Goal: Check status: Check status

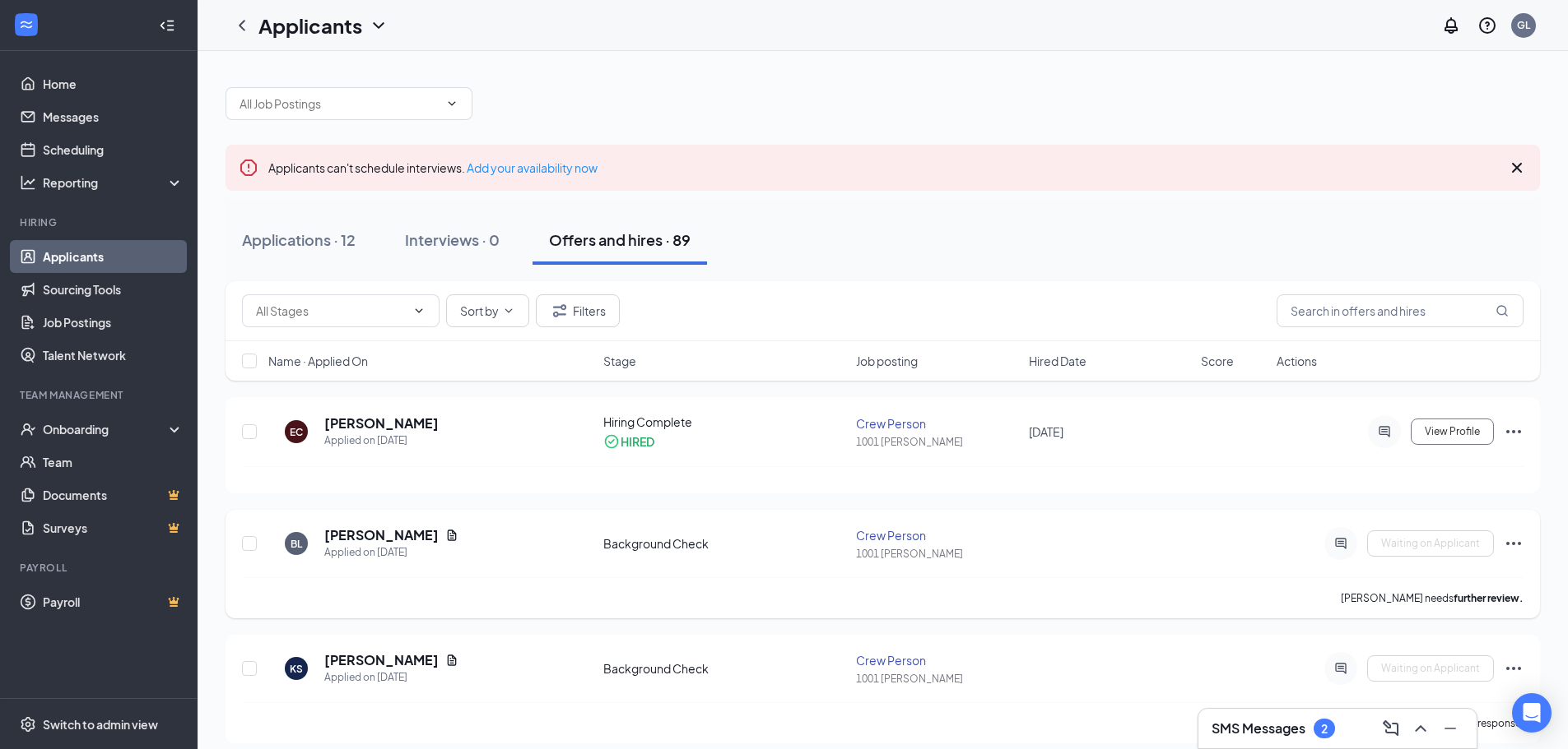
click at [1519, 549] on icon "Ellipses" at bounding box center [1514, 544] width 20 height 20
click at [1288, 574] on div "[PERSON_NAME] Applied on [DATE] Background Check Crew Person 1001 [PERSON_NAME]…" at bounding box center [882, 552] width 1281 height 51
click at [710, 541] on div "Background Check" at bounding box center [725, 543] width 244 height 17
click at [715, 539] on div "Background Check" at bounding box center [725, 543] width 244 height 17
click at [411, 531] on h5 "[PERSON_NAME]" at bounding box center [382, 535] width 115 height 18
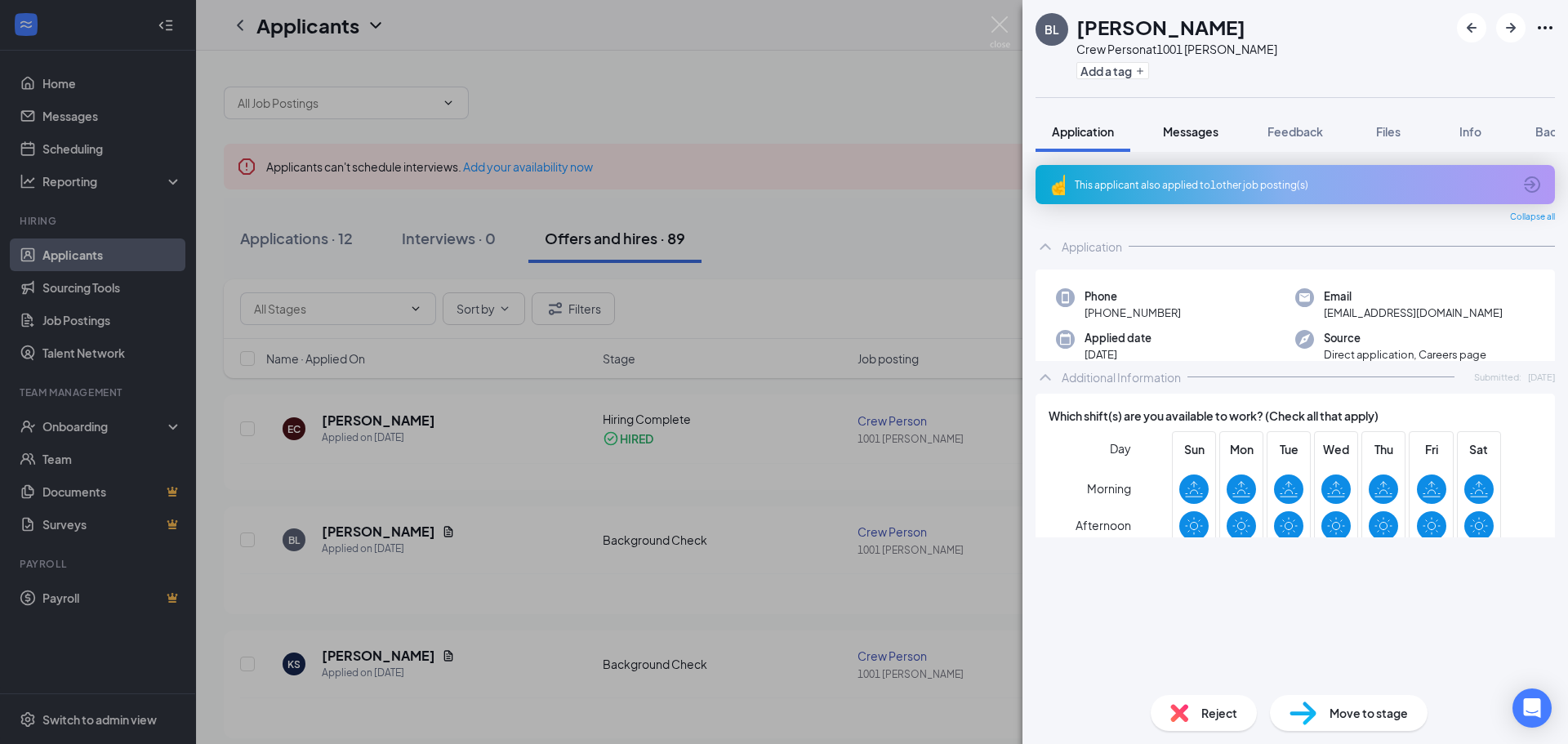
click at [1179, 125] on span "Messages" at bounding box center [1191, 131] width 56 height 15
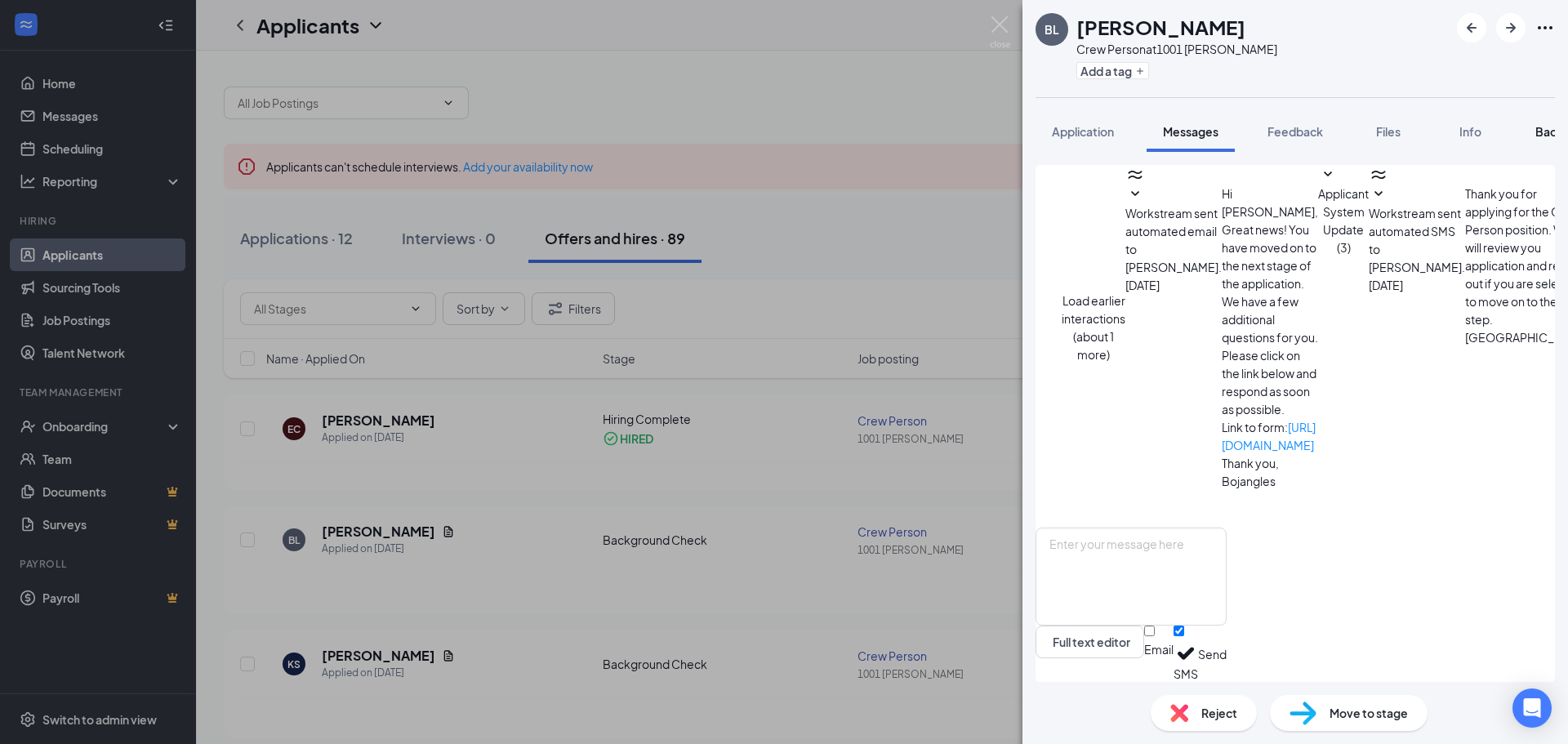
scroll to position [269, 0]
click at [1537, 134] on button "Background" at bounding box center [1568, 132] width 99 height 41
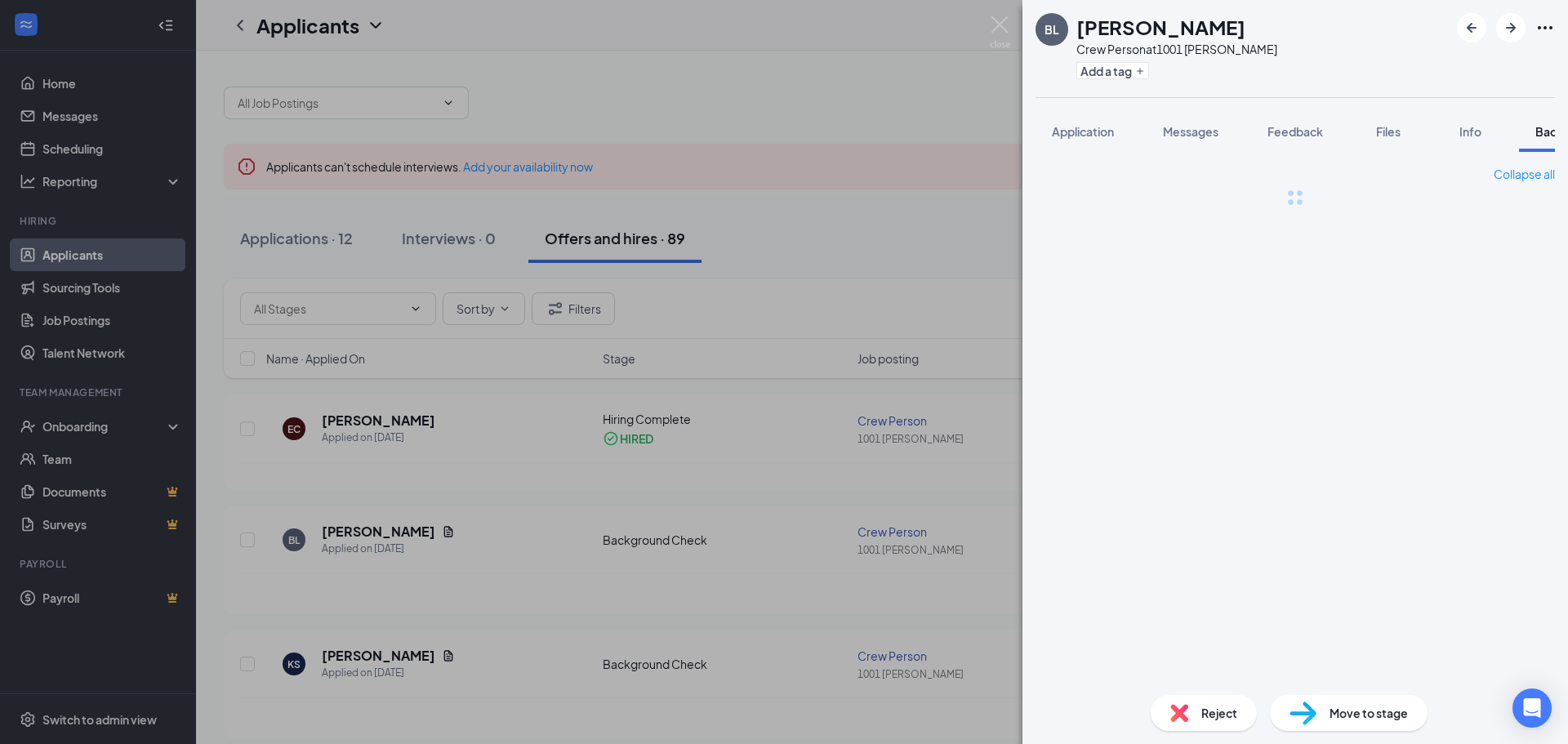
scroll to position [0, 67]
